Goal: Task Accomplishment & Management: Complete application form

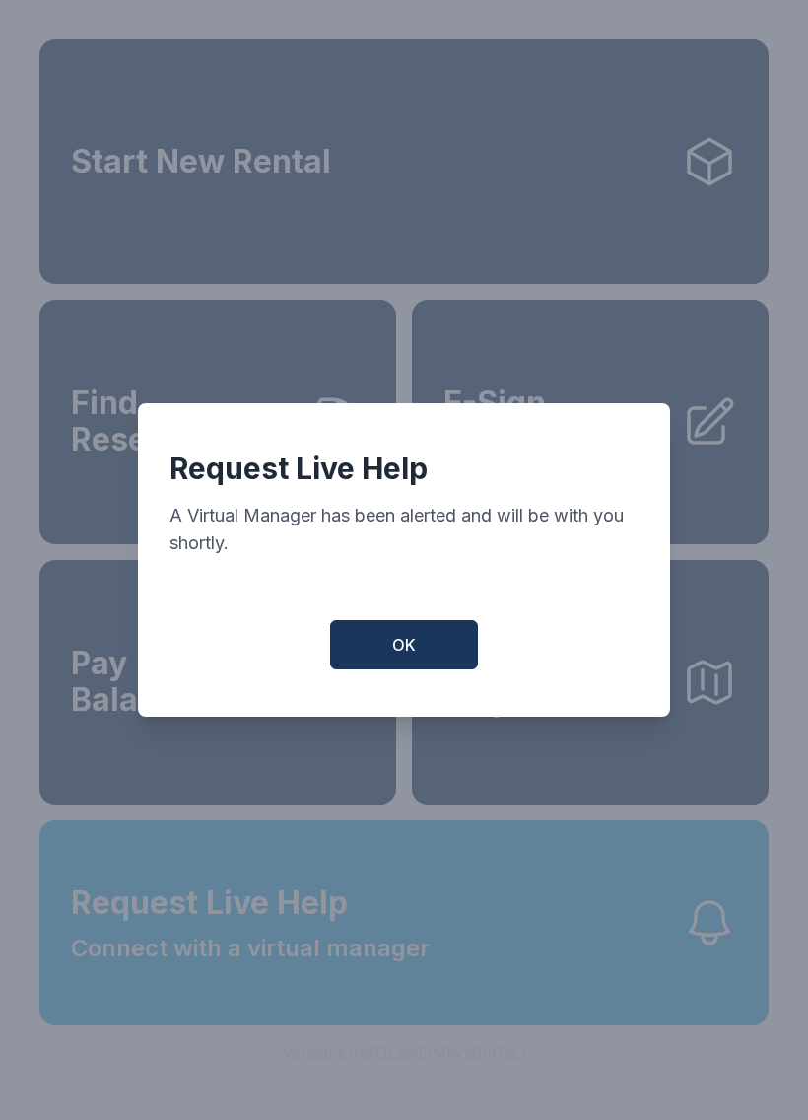
click at [396, 650] on span "OK" at bounding box center [404, 645] width 24 height 24
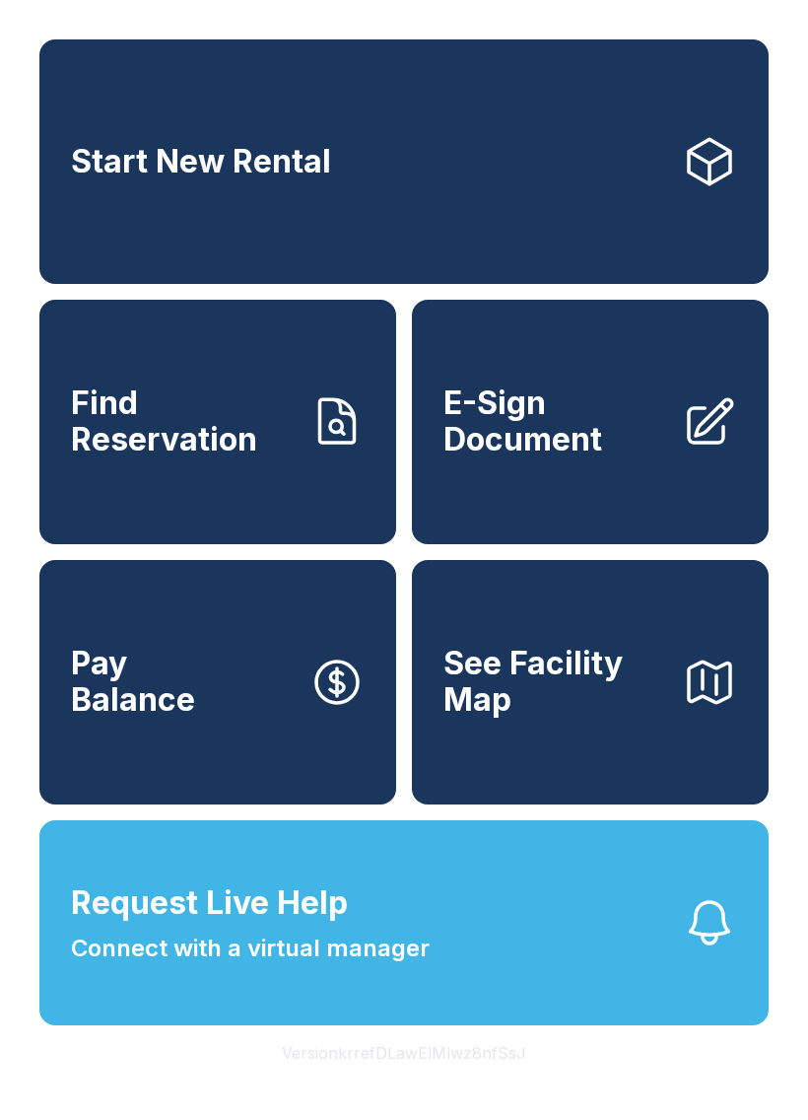
click at [336, 966] on span "Connect with a virtual manager" at bounding box center [250, 948] width 359 height 35
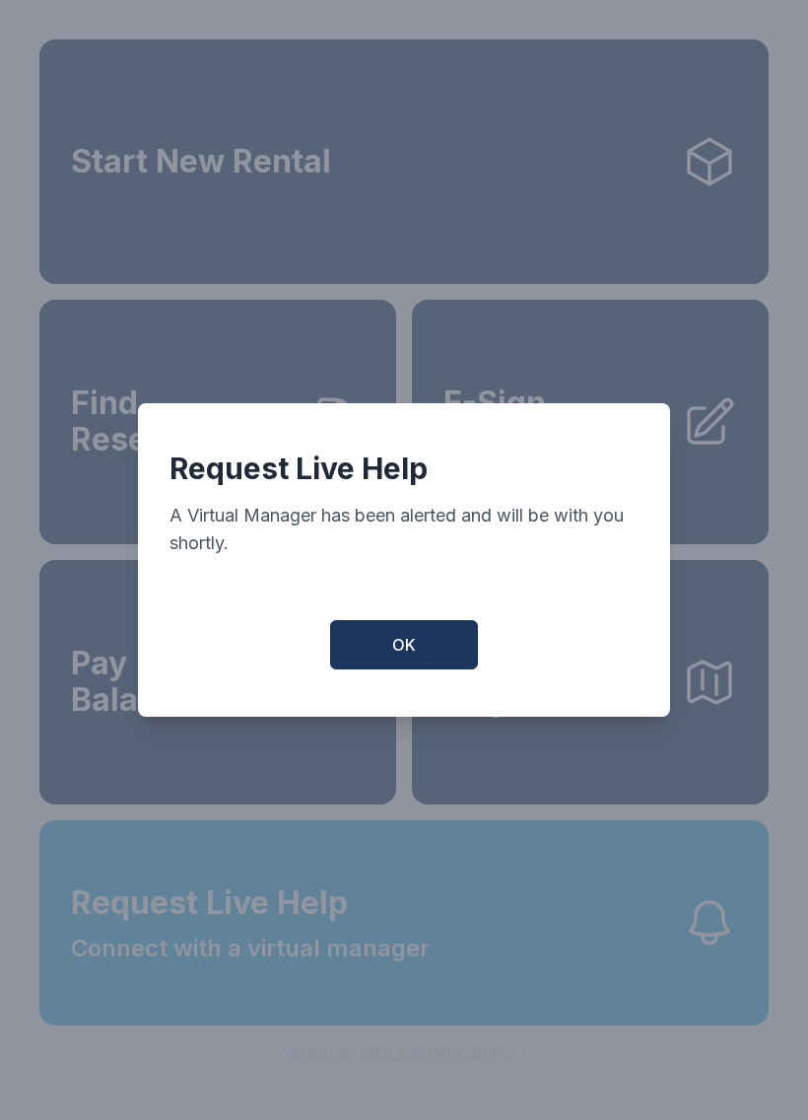
click at [435, 652] on button "OK" at bounding box center [404, 644] width 148 height 49
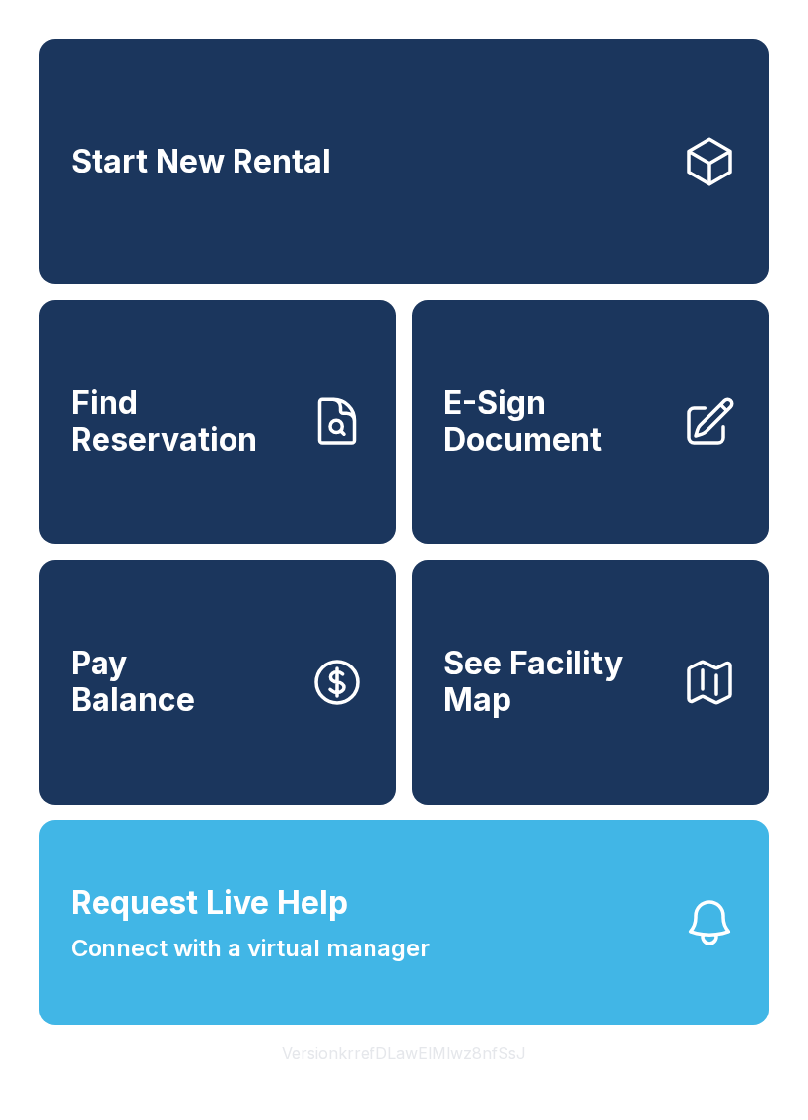
click at [434, 652] on button "OK" at bounding box center [404, 640] width 141 height 47
click at [578, 498] on link "E-Sign Document" at bounding box center [590, 422] width 357 height 244
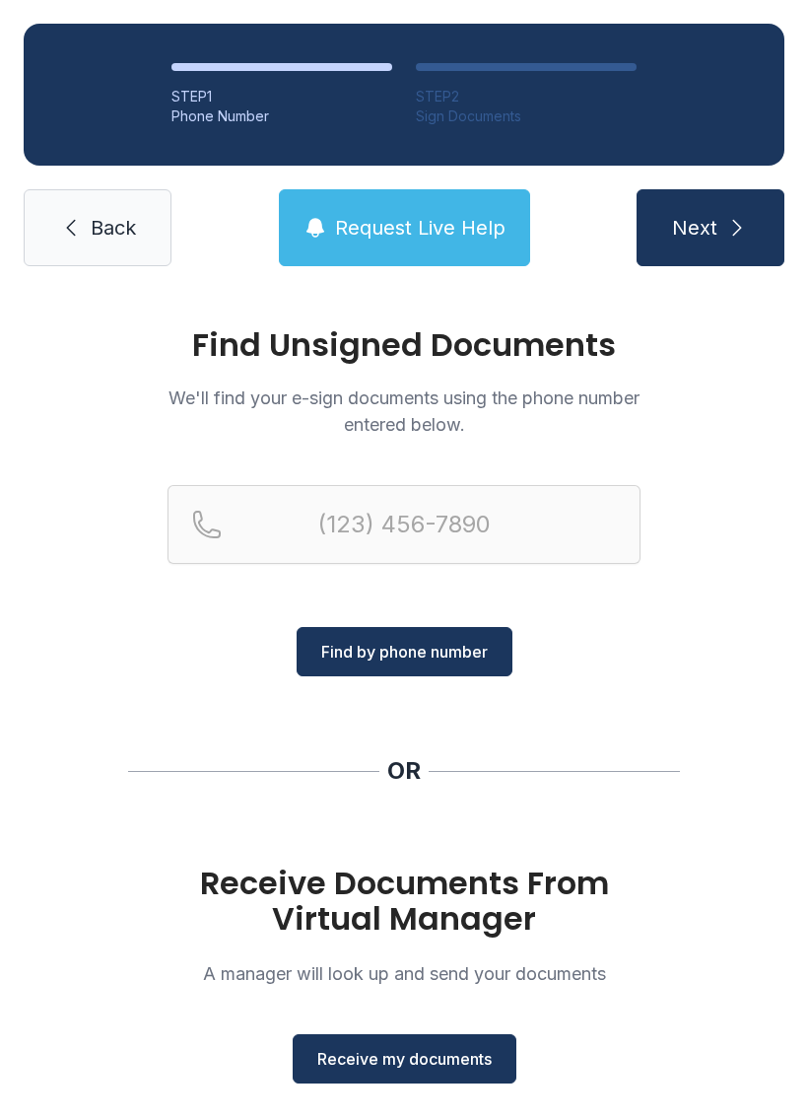
click at [433, 1075] on button "Receive my documents" at bounding box center [405, 1058] width 224 height 49
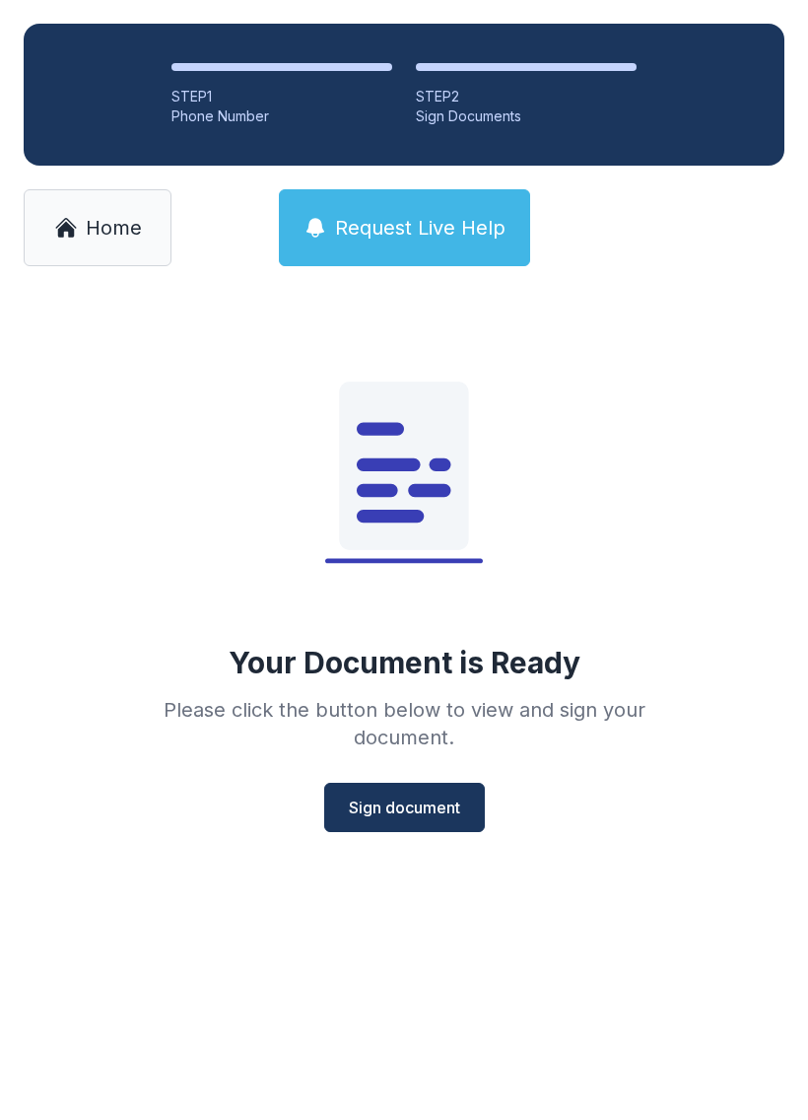
click at [418, 807] on span "Sign document" at bounding box center [404, 808] width 111 height 24
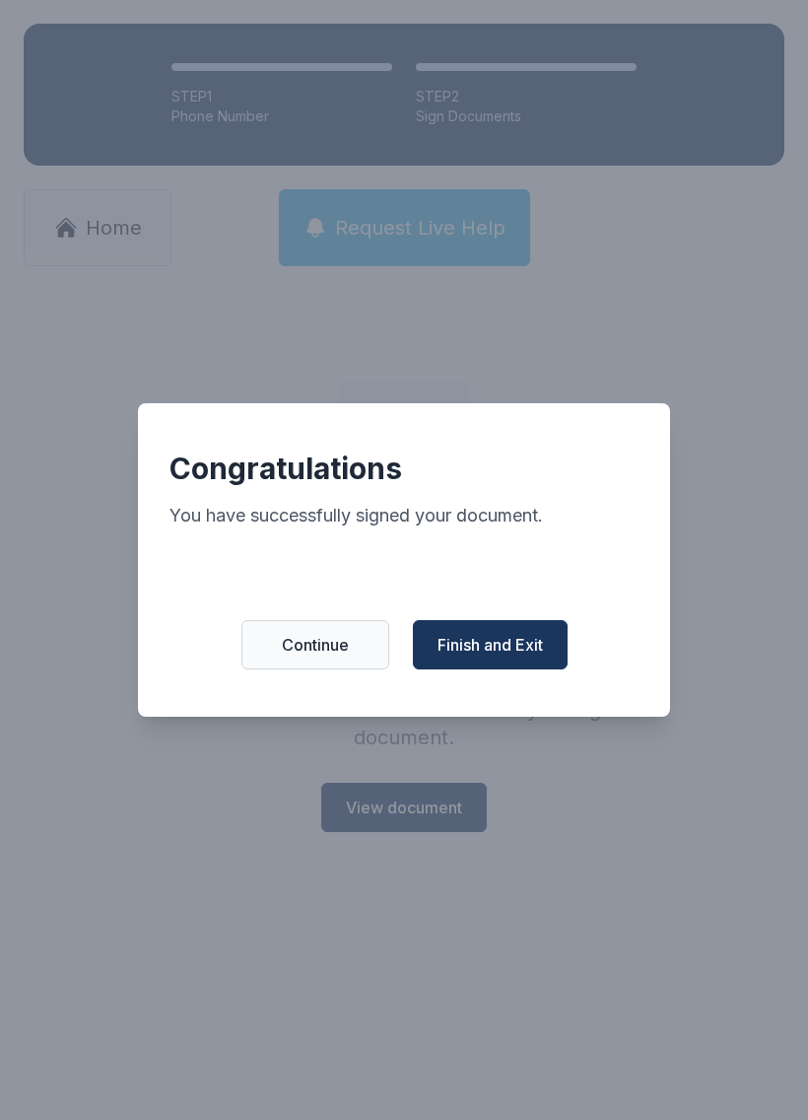
click at [532, 642] on button "Finish and Exit" at bounding box center [490, 644] width 155 height 49
